Goal: Task Accomplishment & Management: Complete application form

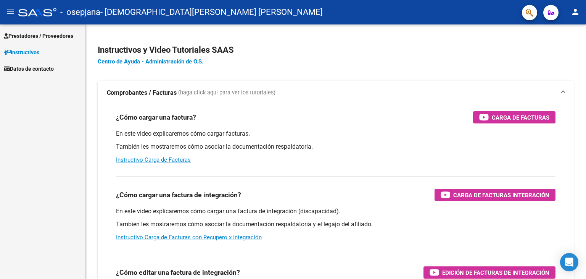
click at [42, 68] on span "Datos de contacto" at bounding box center [29, 68] width 50 height 8
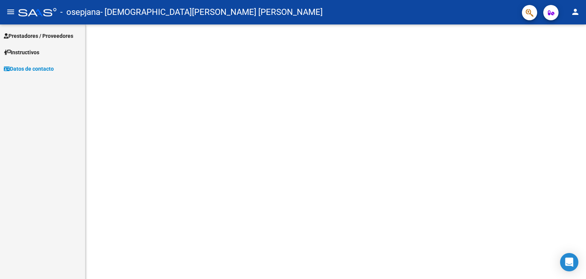
click at [47, 42] on link "Prestadores / Proveedores" at bounding box center [42, 35] width 85 height 16
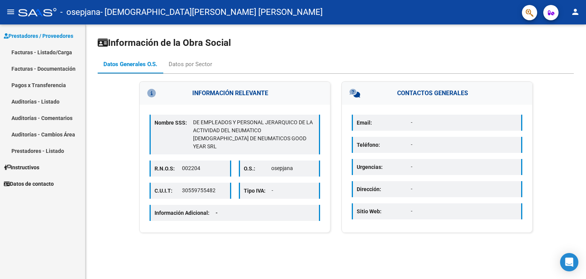
click at [44, 68] on link "Facturas - Documentación" at bounding box center [42, 68] width 85 height 16
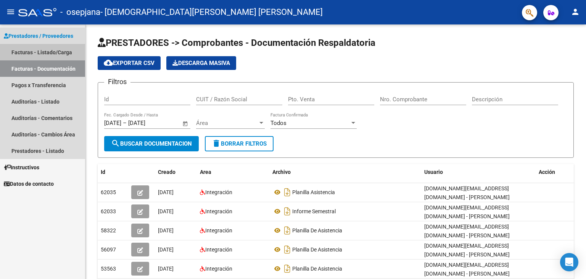
click at [40, 53] on link "Facturas - Listado/Carga" at bounding box center [42, 52] width 85 height 16
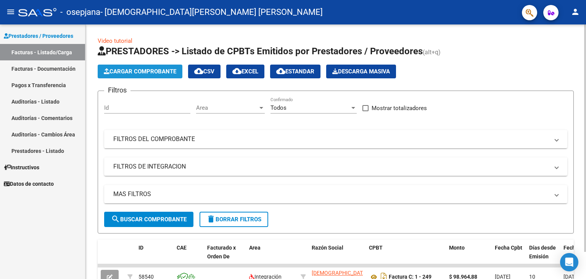
click at [160, 70] on span "Cargar Comprobante" at bounding box center [140, 71] width 73 height 7
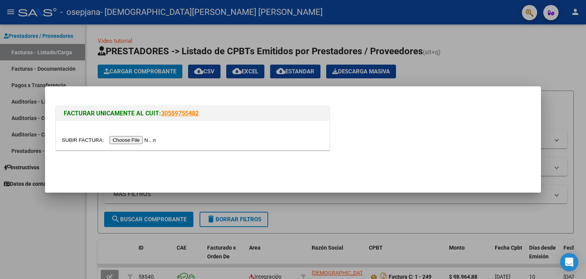
click at [516, 64] on div at bounding box center [293, 139] width 586 height 279
